Goal: Complete application form

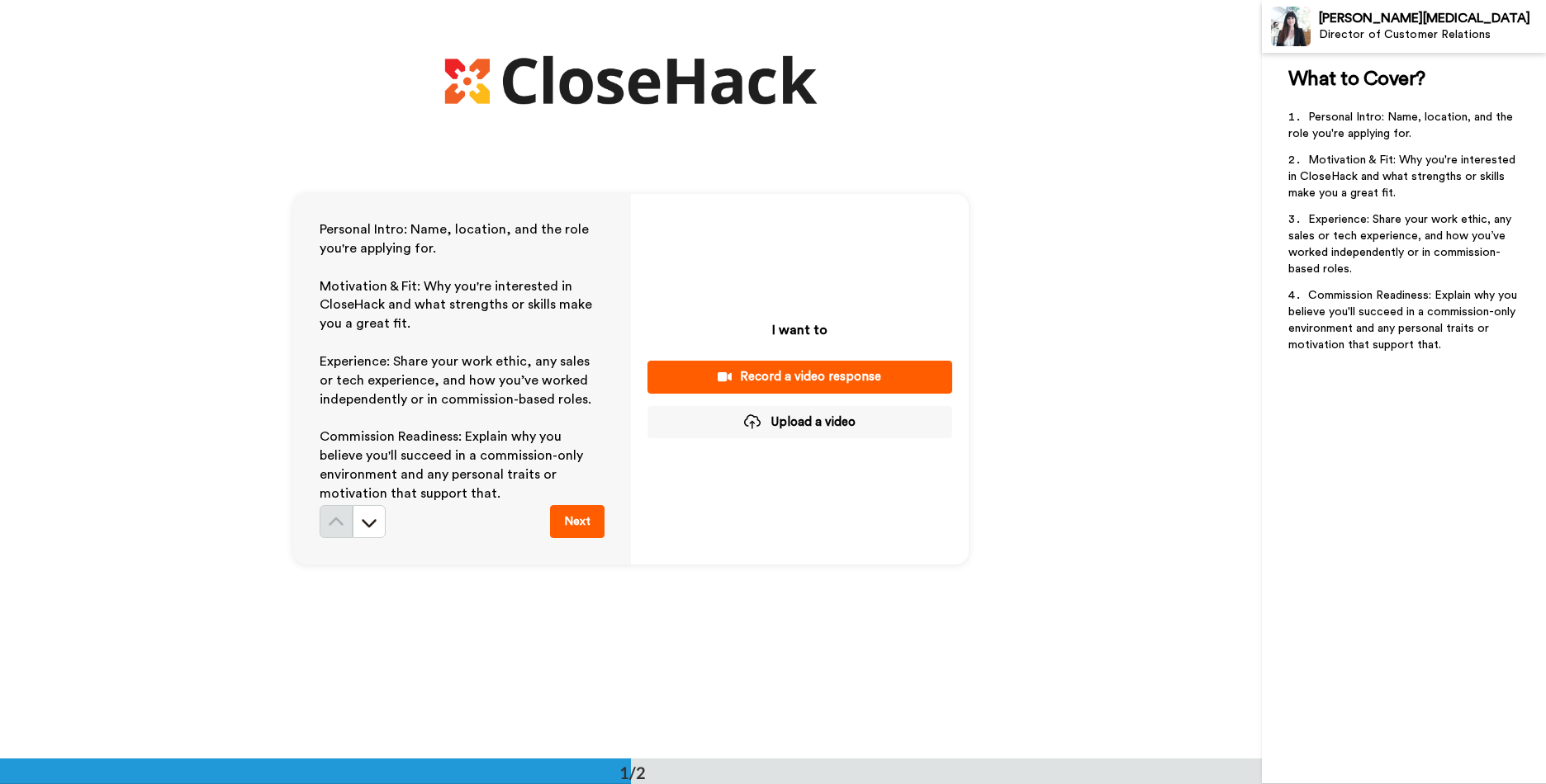
click at [576, 525] on button "Next" at bounding box center [577, 522] width 54 height 33
click at [805, 421] on button "Upload a video" at bounding box center [799, 421] width 305 height 32
click at [795, 325] on p "I want to" at bounding box center [800, 330] width 55 height 20
click at [803, 425] on button "Upload a video" at bounding box center [799, 421] width 305 height 32
click at [377, 508] on button at bounding box center [369, 522] width 33 height 33
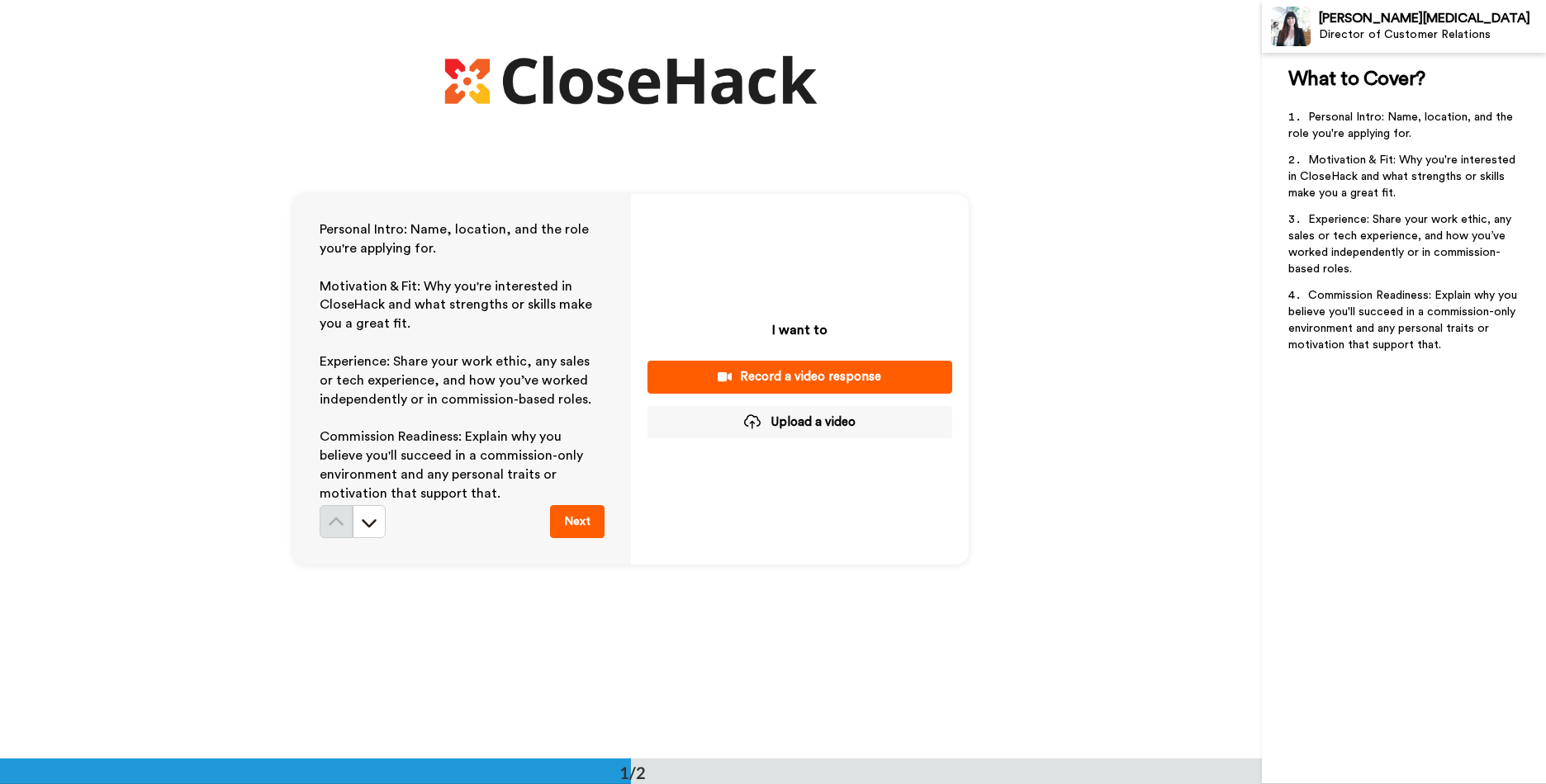
click at [822, 421] on button "Upload a video" at bounding box center [799, 421] width 305 height 32
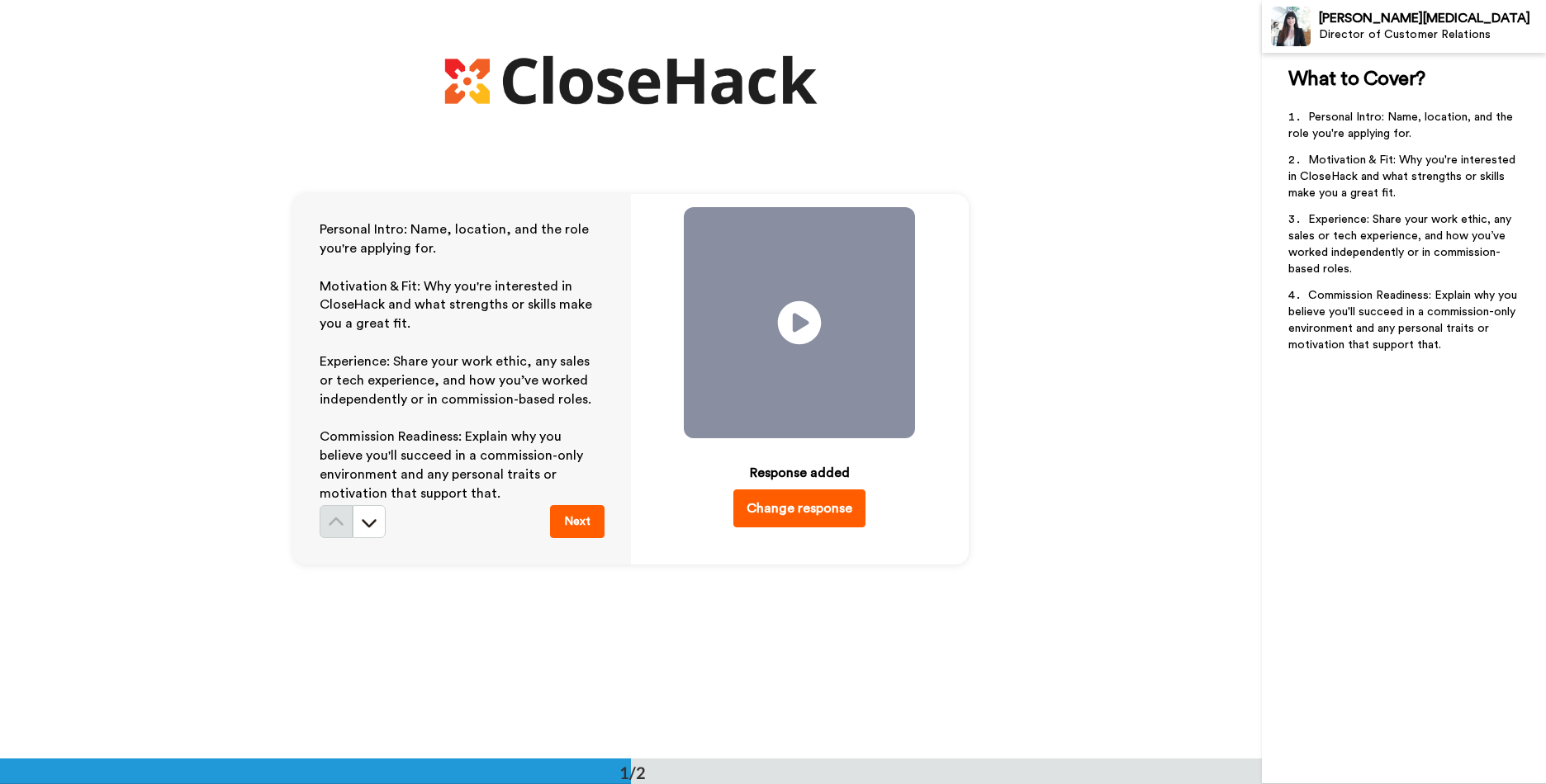
click at [784, 316] on icon at bounding box center [800, 323] width 44 height 44
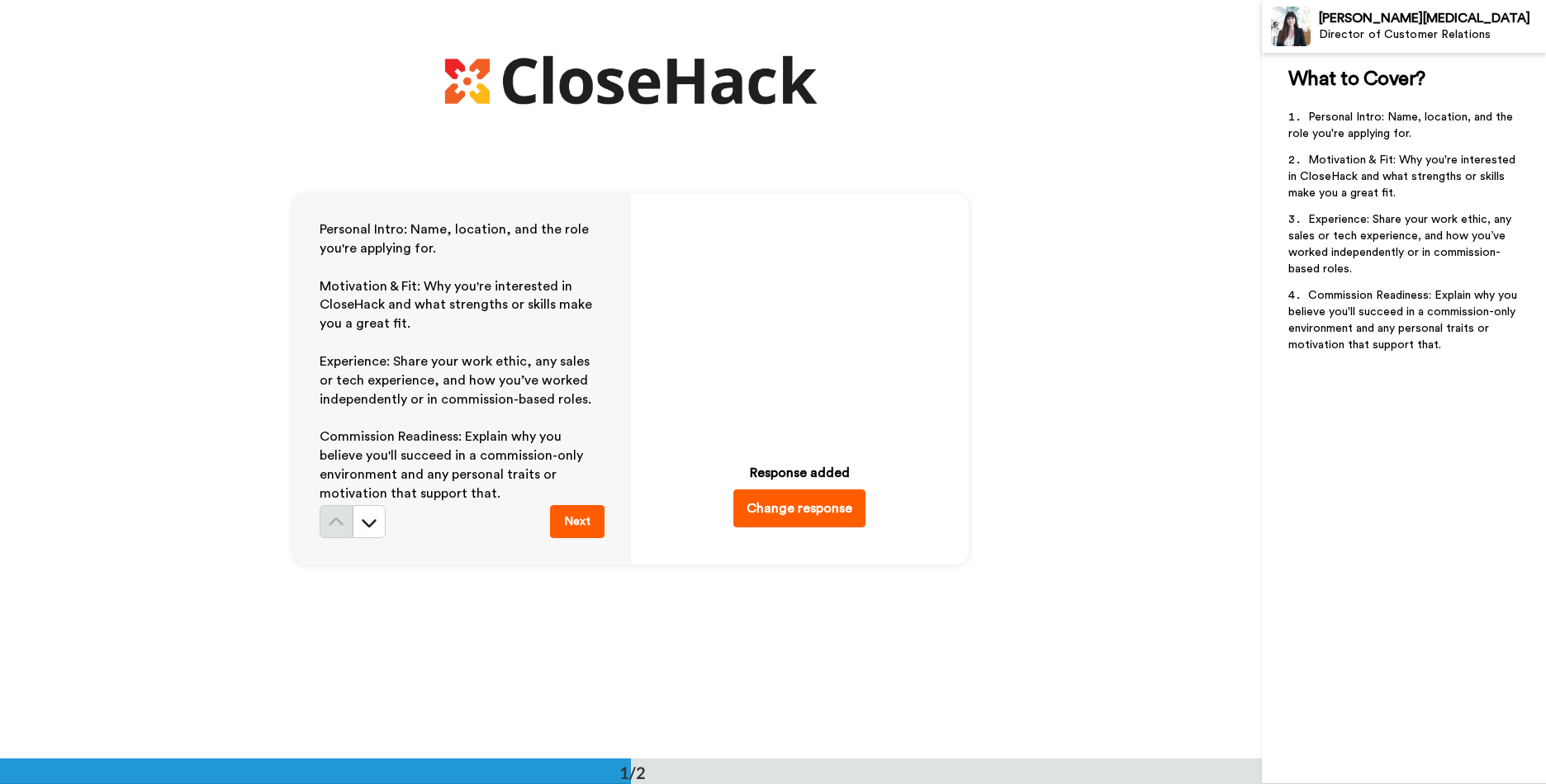
click at [574, 518] on button "Next" at bounding box center [577, 522] width 54 height 33
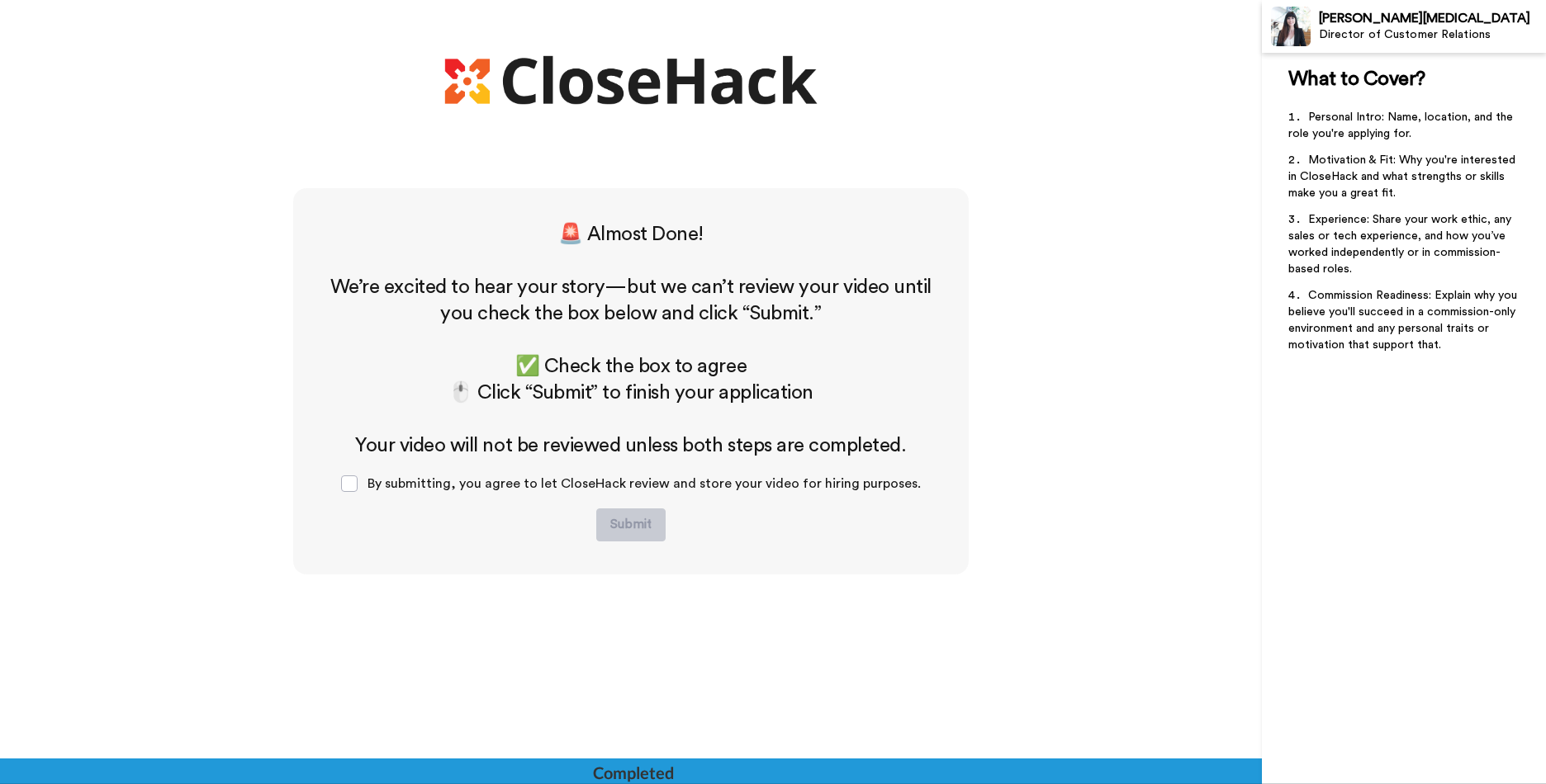
scroll to position [573, 0]
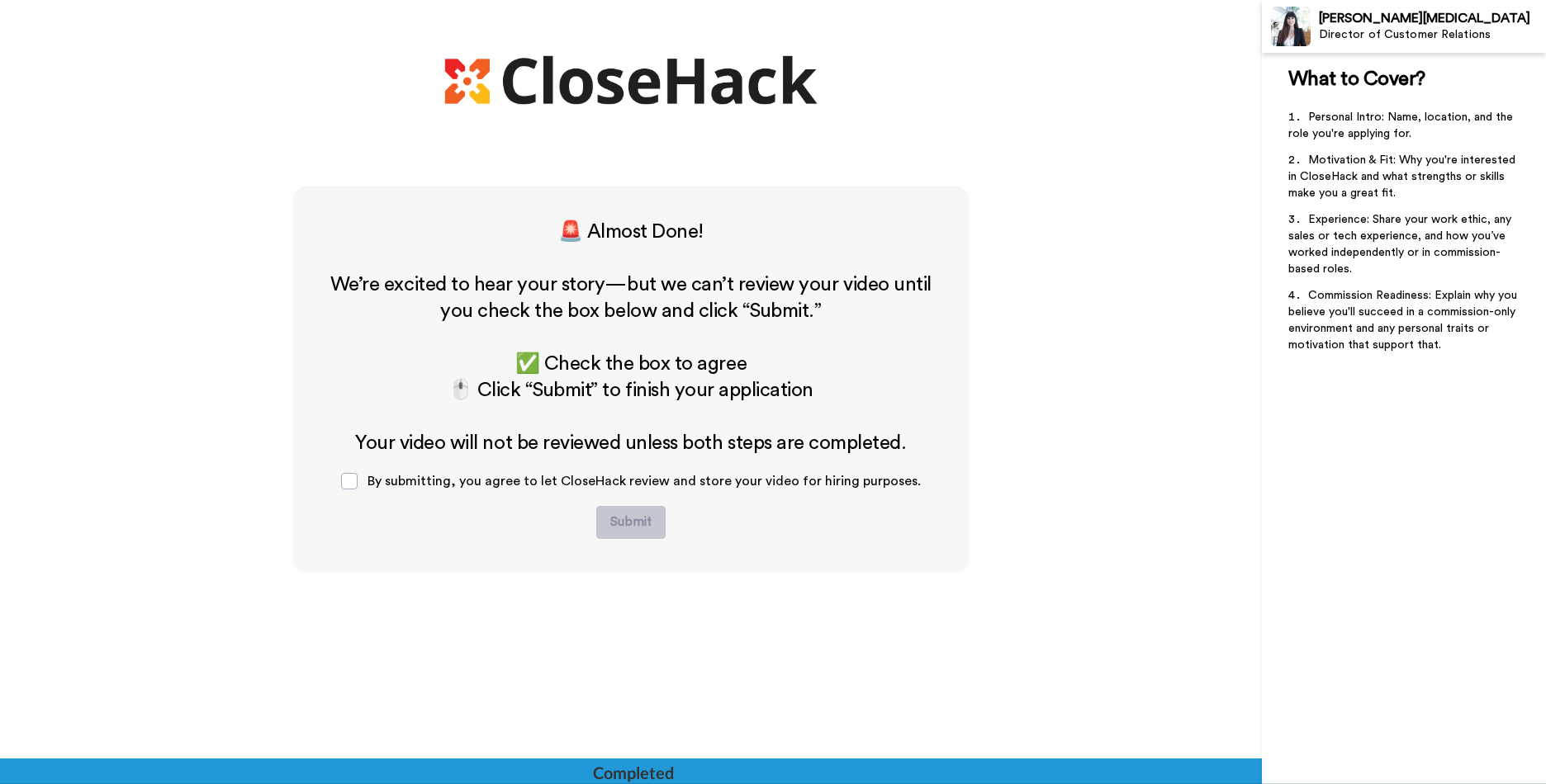
click at [410, 484] on span "By submitting, you agree to let CloseHack review and store your video for hirin…" at bounding box center [643, 481] width 553 height 13
click at [369, 486] on div "By submitting, you agree to let CloseHack review and store your video for hirin…" at bounding box center [630, 481] width 606 height 50
click at [357, 485] on span at bounding box center [350, 481] width 17 height 17
click at [616, 525] on button "Submit" at bounding box center [630, 523] width 69 height 33
